Goal: Task Accomplishment & Management: Complete application form

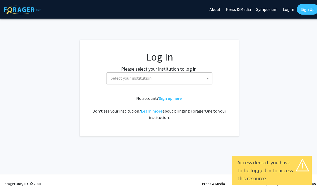
select select
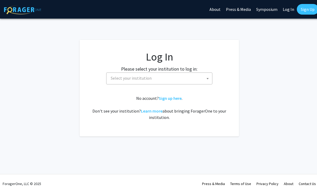
click at [200, 78] on span "Select your institution" at bounding box center [161, 78] width 104 height 11
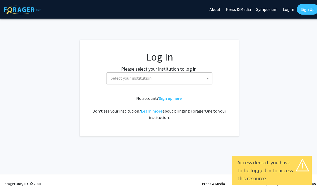
select select
click at [149, 89] on fg-card-body "Log In Please select your institution to log in: Baylor University Brandeis Uni…" at bounding box center [159, 87] width 138 height 75
click at [157, 84] on span "Select your institution" at bounding box center [159, 79] width 106 height 12
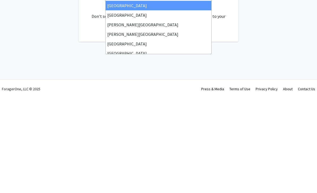
click at [78, 40] on fg-login "Log In Please select your institution to log in: Baylor University Brandeis Uni…" at bounding box center [158, 88] width 319 height 97
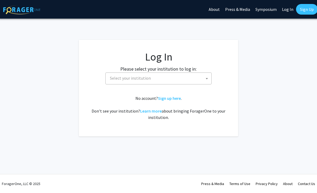
click at [169, 96] on link "Sign up here" at bounding box center [169, 98] width 23 height 5
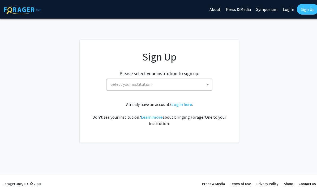
click at [135, 84] on span "Select your institution" at bounding box center [131, 84] width 41 height 5
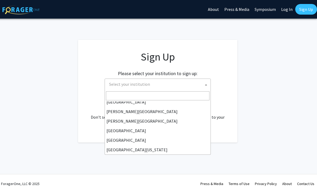
scroll to position [0, 1]
